Goal: Communication & Community: Connect with others

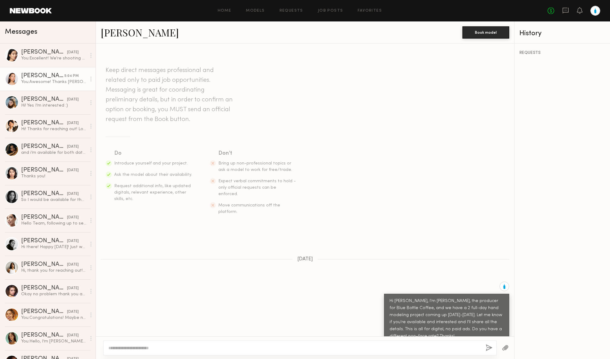
scroll to position [324, 0]
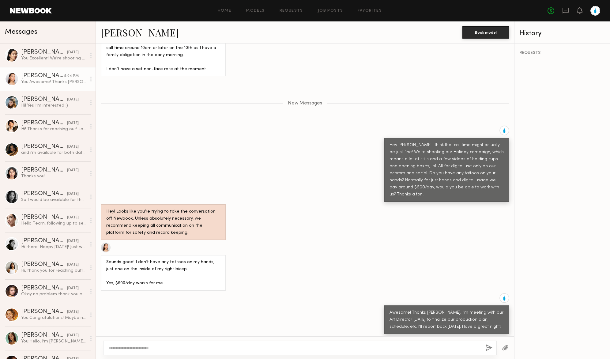
click at [29, 74] on div "[PERSON_NAME]" at bounding box center [42, 76] width 43 height 6
click at [113, 34] on link "[PERSON_NAME]" at bounding box center [140, 32] width 78 height 13
click at [225, 346] on textarea at bounding box center [294, 348] width 372 height 6
type textarea "*"
type textarea "**********"
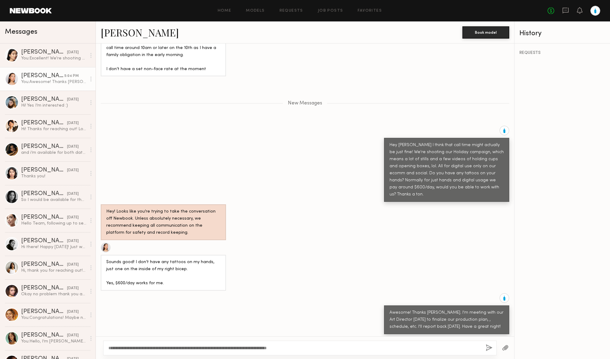
click at [595, 11] on div at bounding box center [595, 11] width 10 height 10
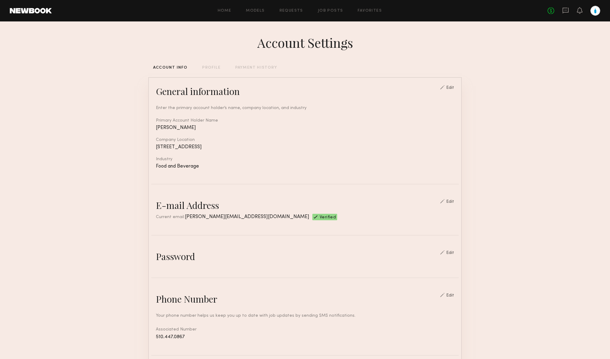
click at [212, 67] on div "PROFILE" at bounding box center [211, 68] width 18 height 4
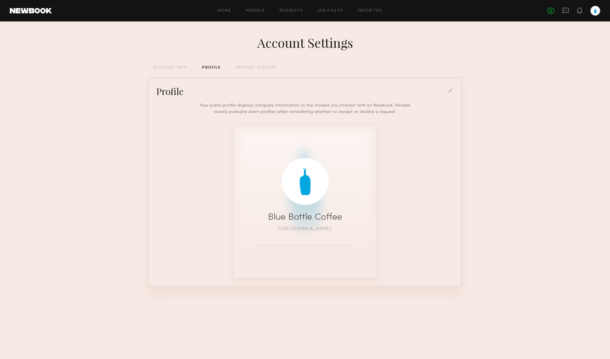
click at [245, 68] on div "PAYMENT HISTORY" at bounding box center [256, 68] width 42 height 4
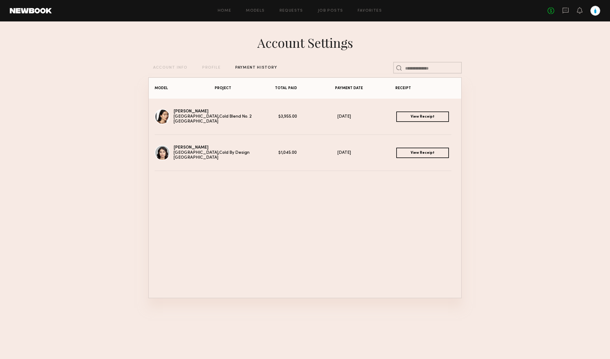
click at [211, 68] on div "PROFILE" at bounding box center [211, 68] width 18 height 4
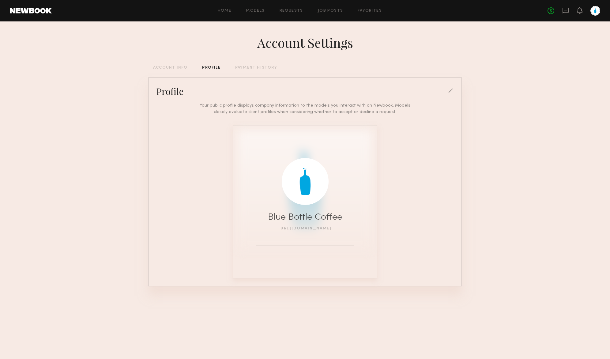
click at [176, 67] on div "ACCOUNT INFO" at bounding box center [170, 68] width 34 height 4
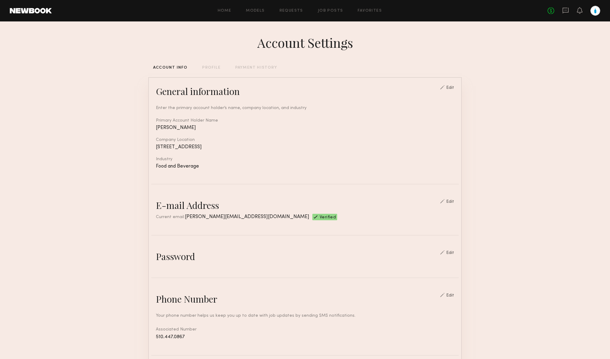
click at [285, 244] on common-border "General information Edit Enter the primary account holder’s name, company locat…" at bounding box center [304, 298] width 313 height 442
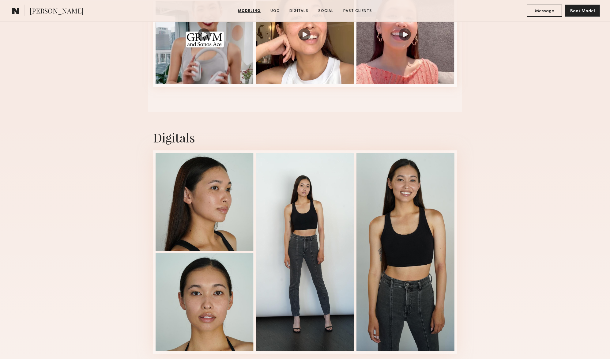
scroll to position [1069, 0]
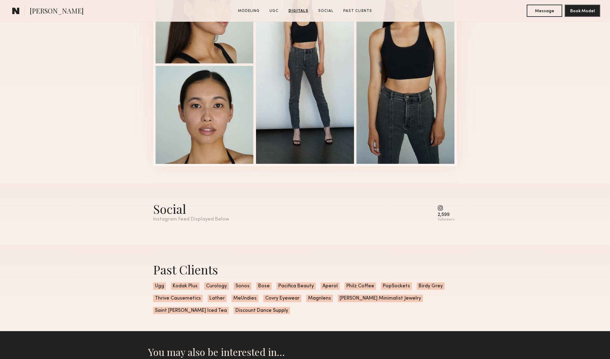
click at [441, 207] on common-icon at bounding box center [445, 208] width 17 height 6
click at [441, 211] on div "2,599 followers" at bounding box center [445, 213] width 17 height 17
click at [446, 217] on div "followers" at bounding box center [445, 219] width 17 height 5
drag, startPoint x: 199, startPoint y: 219, endPoint x: 181, endPoint y: 220, distance: 18.1
click at [199, 219] on div "Instagram Feed Displayed Below" at bounding box center [191, 219] width 76 height 5
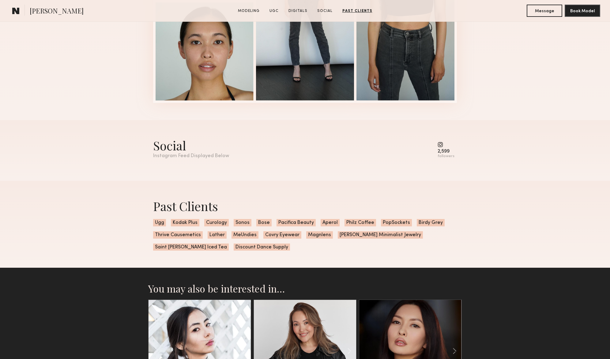
scroll to position [1076, 0]
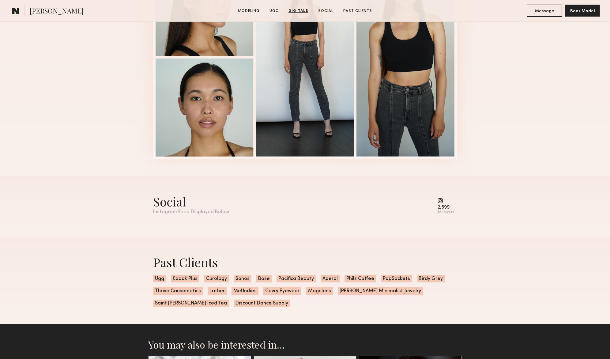
click at [443, 201] on common-icon at bounding box center [445, 201] width 17 height 6
click at [445, 208] on div "2,599" at bounding box center [445, 207] width 17 height 5
click at [443, 200] on common-icon at bounding box center [445, 201] width 17 height 6
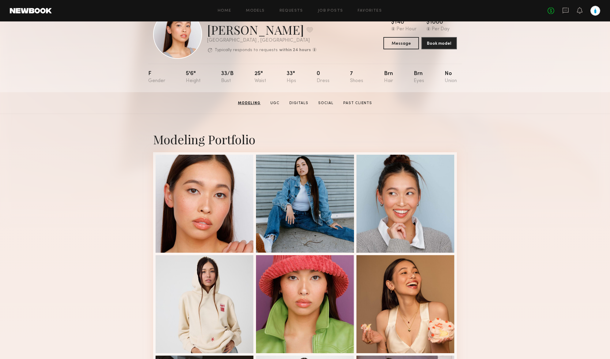
scroll to position [0, 0]
